Goal: Information Seeking & Learning: Learn about a topic

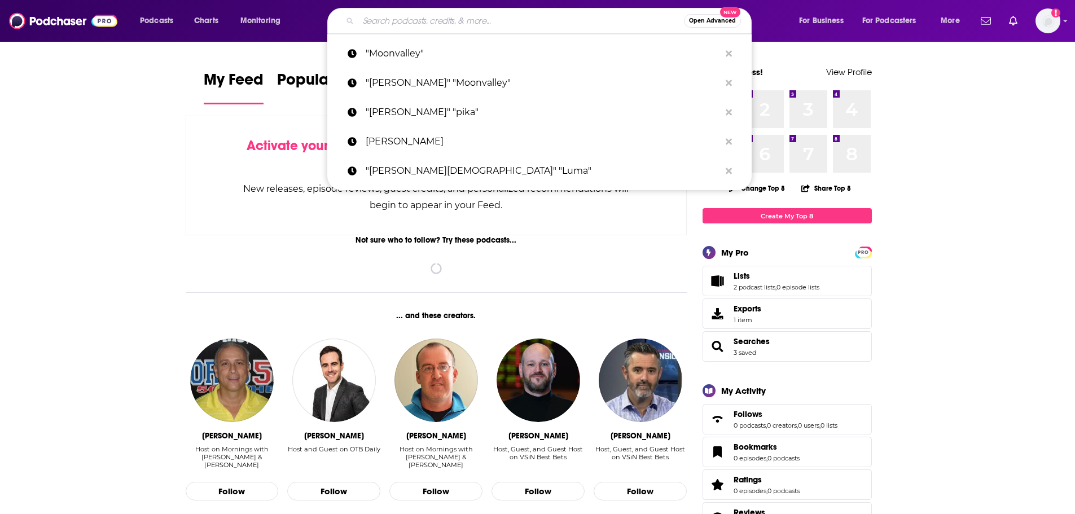
click at [424, 12] on input "Search podcasts, credits, & more..." at bounding box center [521, 21] width 326 height 18
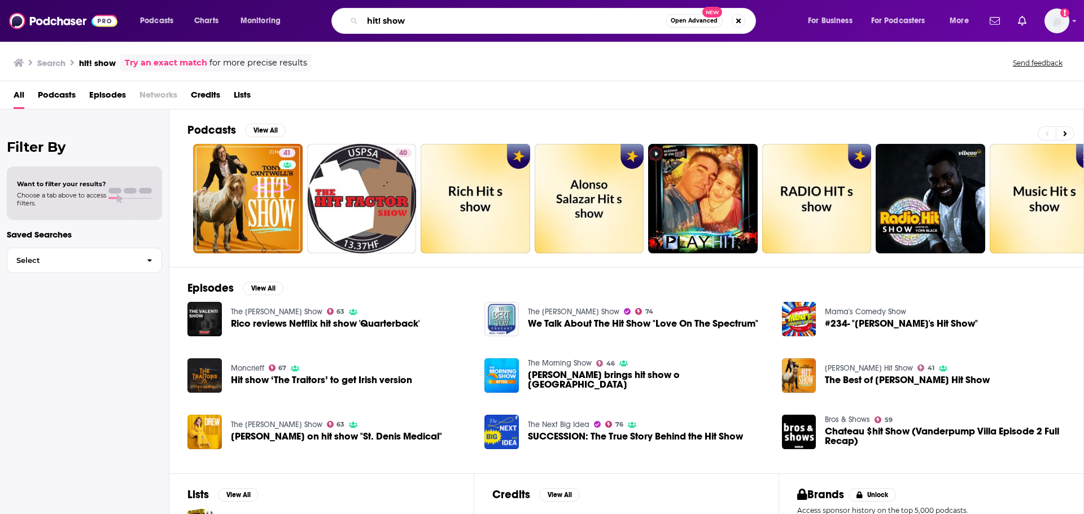
click at [380, 20] on input "hit! show" at bounding box center [513, 21] width 303 height 18
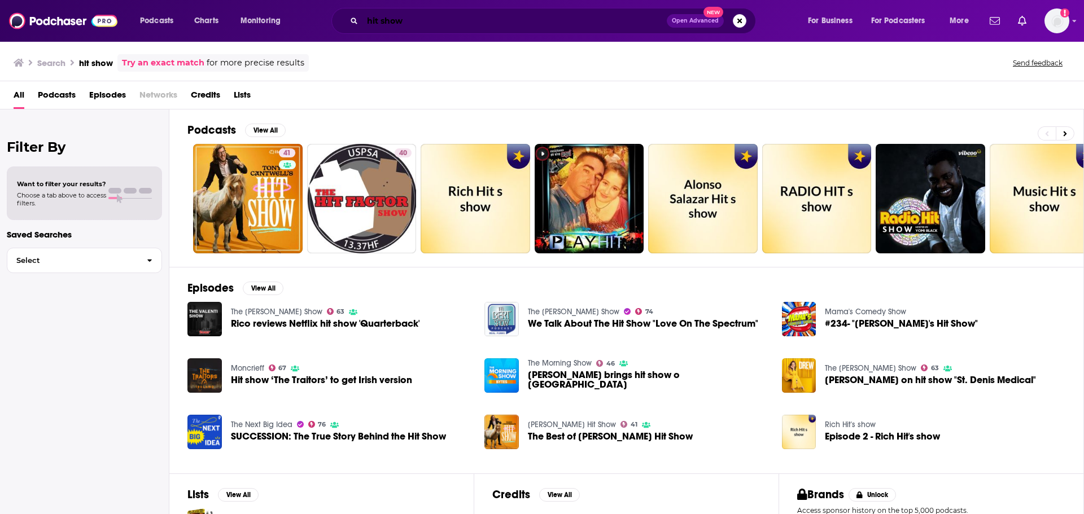
click at [457, 24] on input "hit show" at bounding box center [514, 21] width 304 height 18
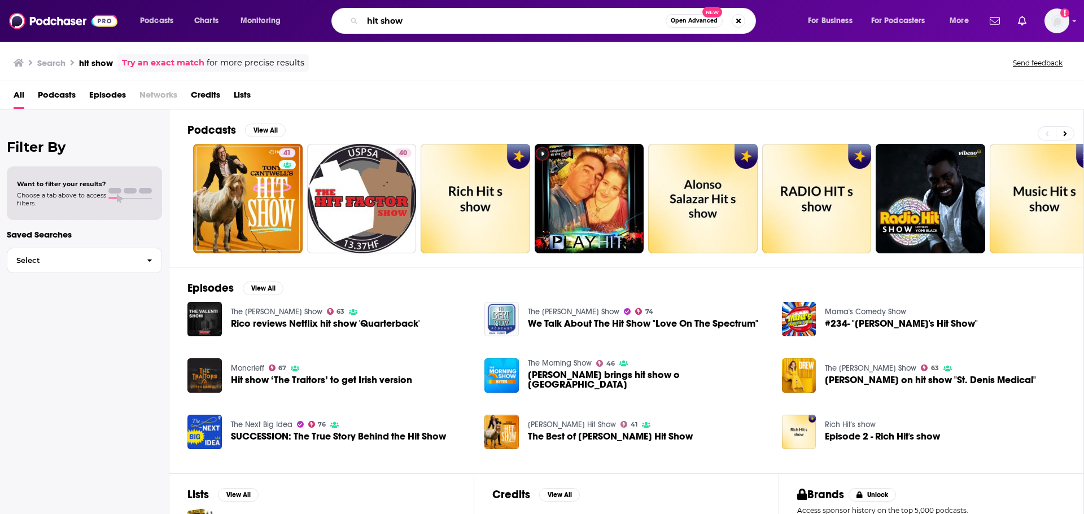
click at [457, 24] on input "hit show" at bounding box center [513, 21] width 303 height 18
paste input "The meeting gave commissioners an opportunity to hear additional input about th…"
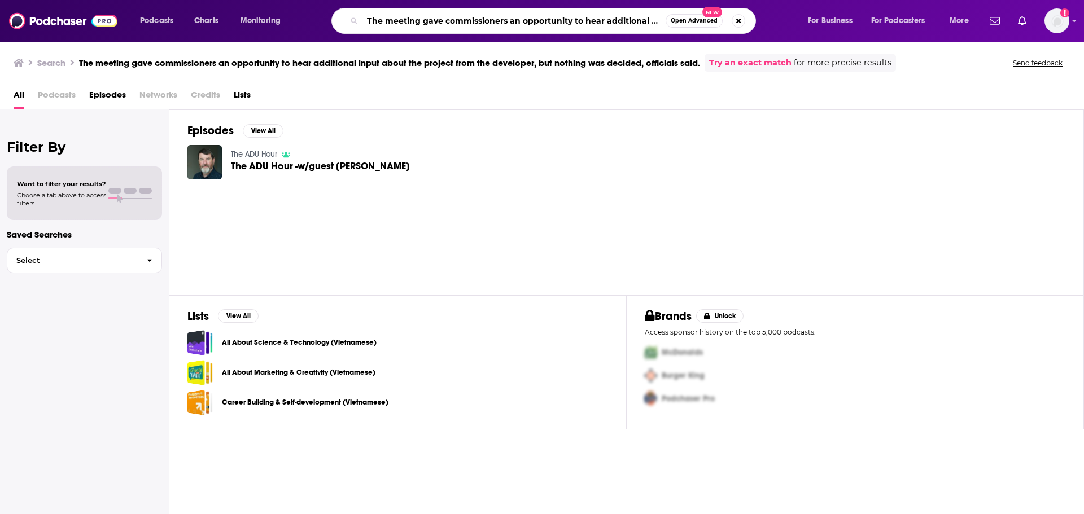
drag, startPoint x: 479, startPoint y: 25, endPoint x: 302, endPoint y: 5, distance: 177.8
click at [302, 5] on div "Podcasts Charts Monitoring The meeting gave commissioners an opportunity to hea…" at bounding box center [542, 21] width 1084 height 42
click at [460, 24] on input "The meeting gave commissioners an opportunity to hear additional input about th…" at bounding box center [513, 21] width 303 height 18
paste input "AI Meets Language Access: Can Large Language Models Fill the Gaps in Patient Co…"
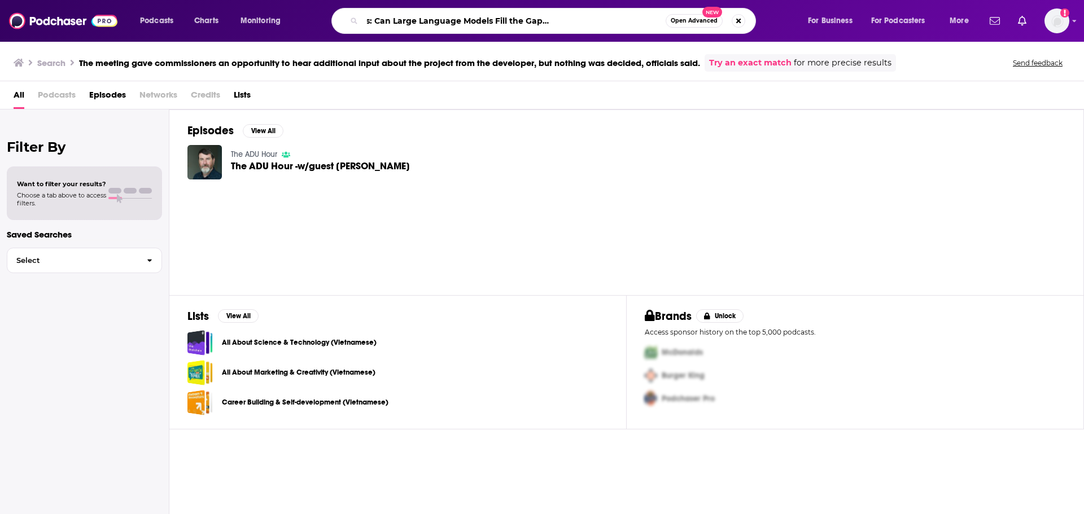
type input "AI Meets Language Access: Can Large Language Models Fill the Gaps in Patient Co…"
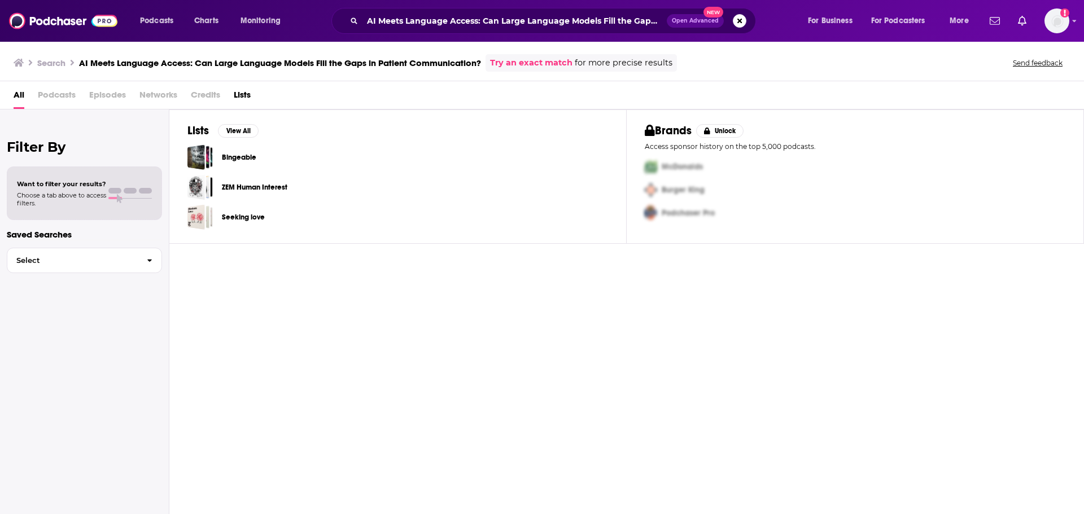
click at [115, 96] on span "Episodes" at bounding box center [107, 97] width 37 height 23
click at [243, 305] on div "Lists View All Bingeable ZEM Human Interest Seeking love Brands Unlock Access s…" at bounding box center [626, 313] width 914 height 407
click at [465, 14] on input "AI Meets Language Access: Can Large Language Models Fill the Gaps in Patient Co…" at bounding box center [514, 21] width 304 height 18
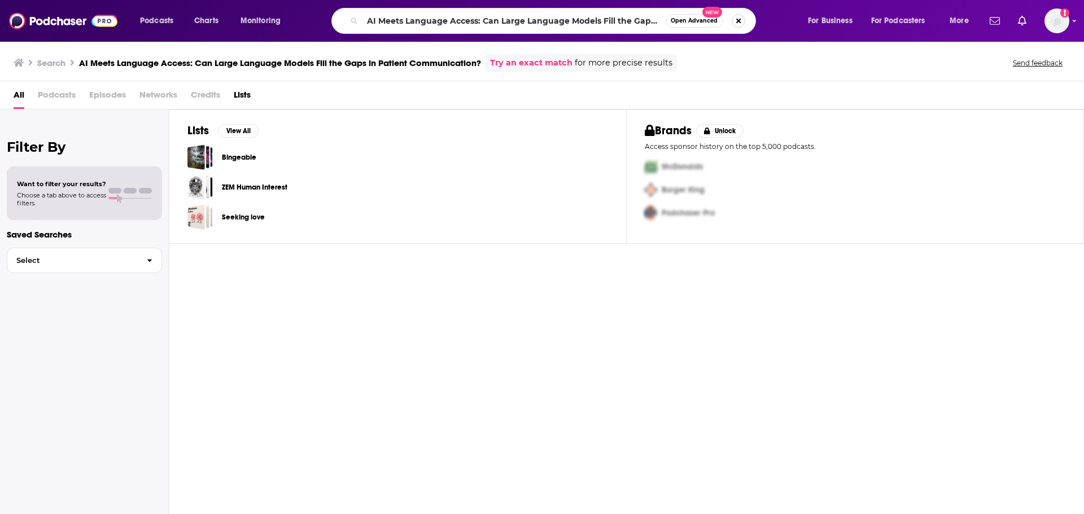
click at [742, 22] on button "Search podcasts, credits, & more..." at bounding box center [739, 21] width 14 height 14
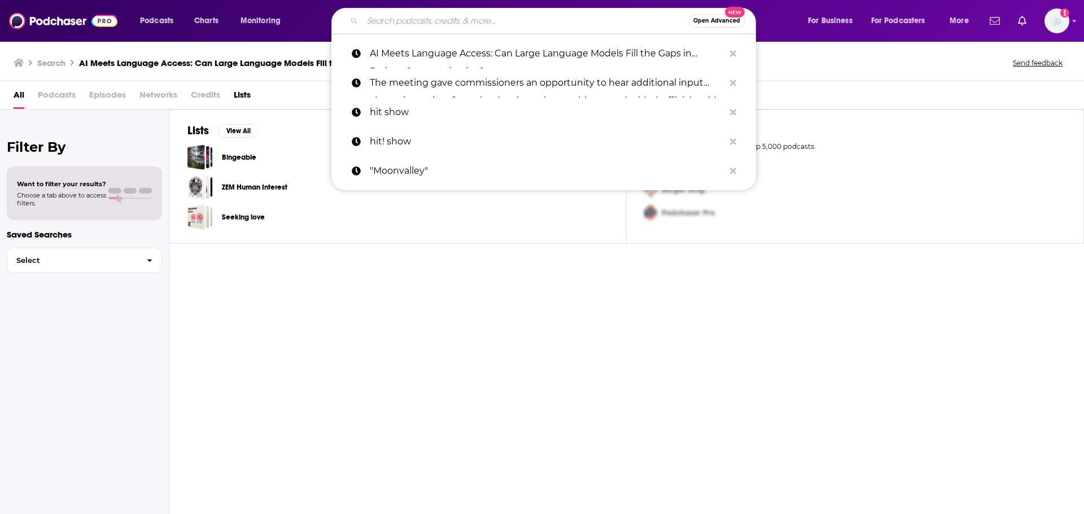
click at [284, 443] on div "Lists View All Bingeable ZEM Human Interest Seeking love Brands Unlock Access s…" at bounding box center [626, 313] width 914 height 407
